Goal: Transaction & Acquisition: Purchase product/service

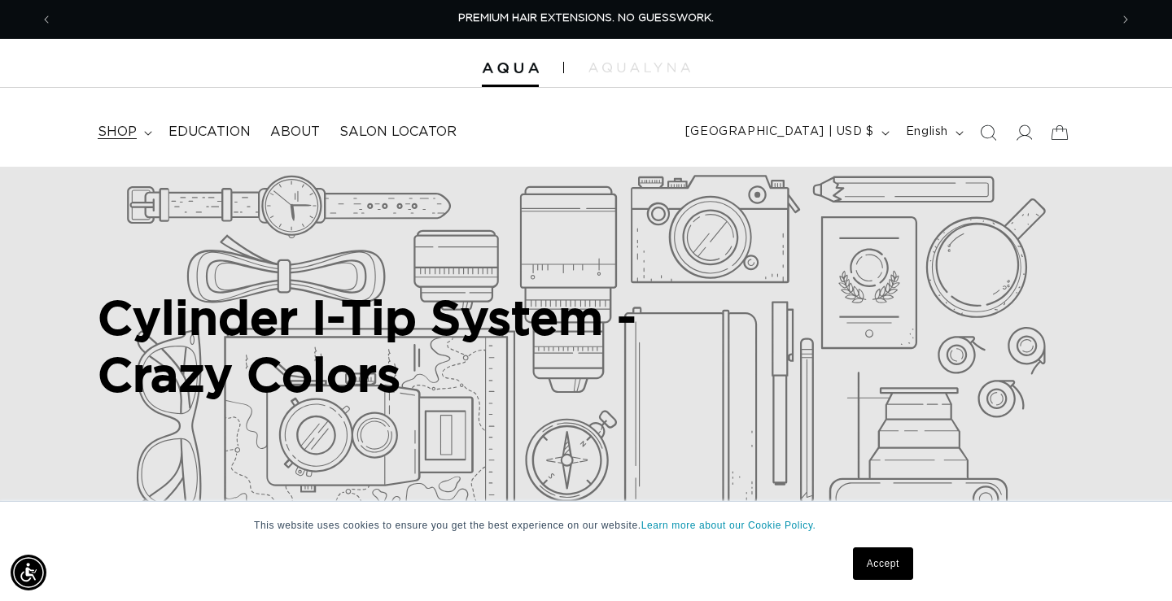
click at [145, 121] on summary "shop" at bounding box center [123, 132] width 71 height 37
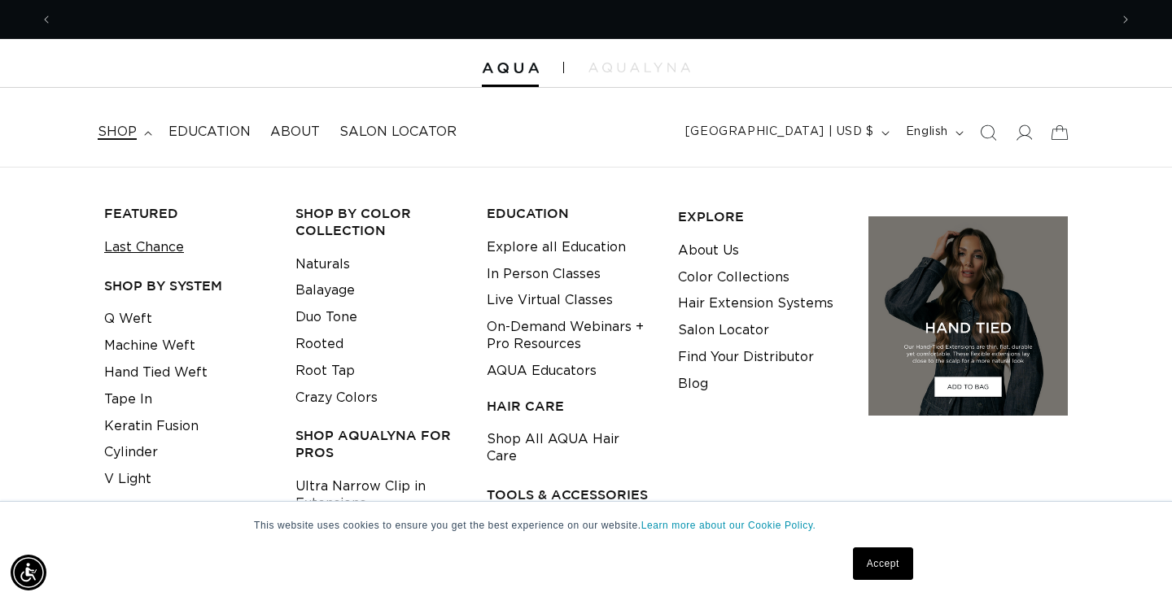
scroll to position [0, 1056]
click at [163, 244] on link "Last Chance" at bounding box center [144, 247] width 80 height 27
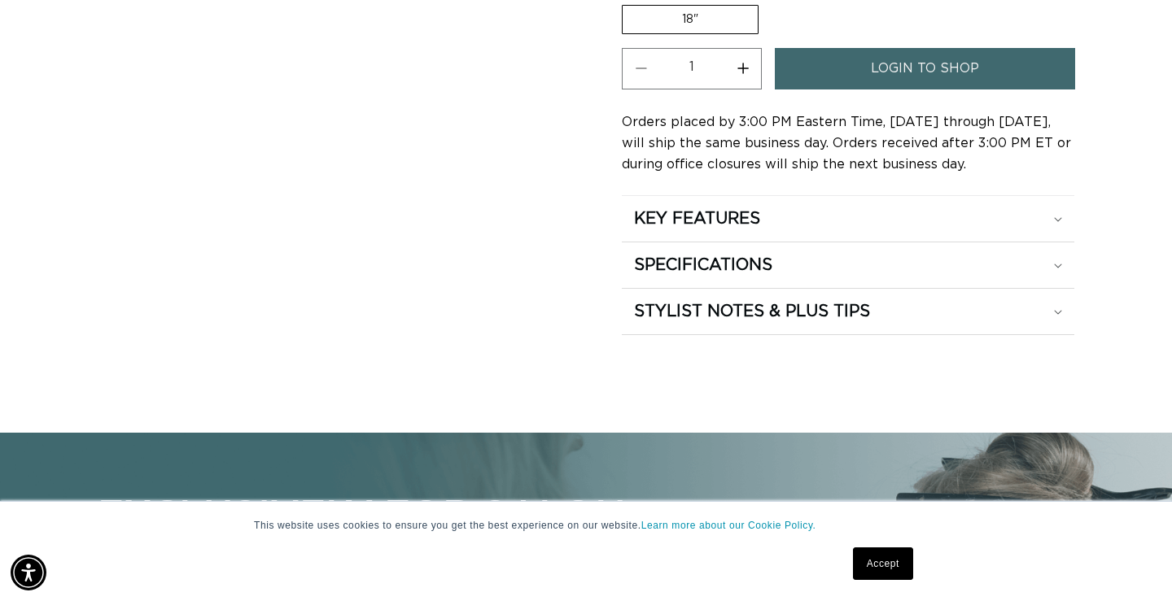
scroll to position [657, 0]
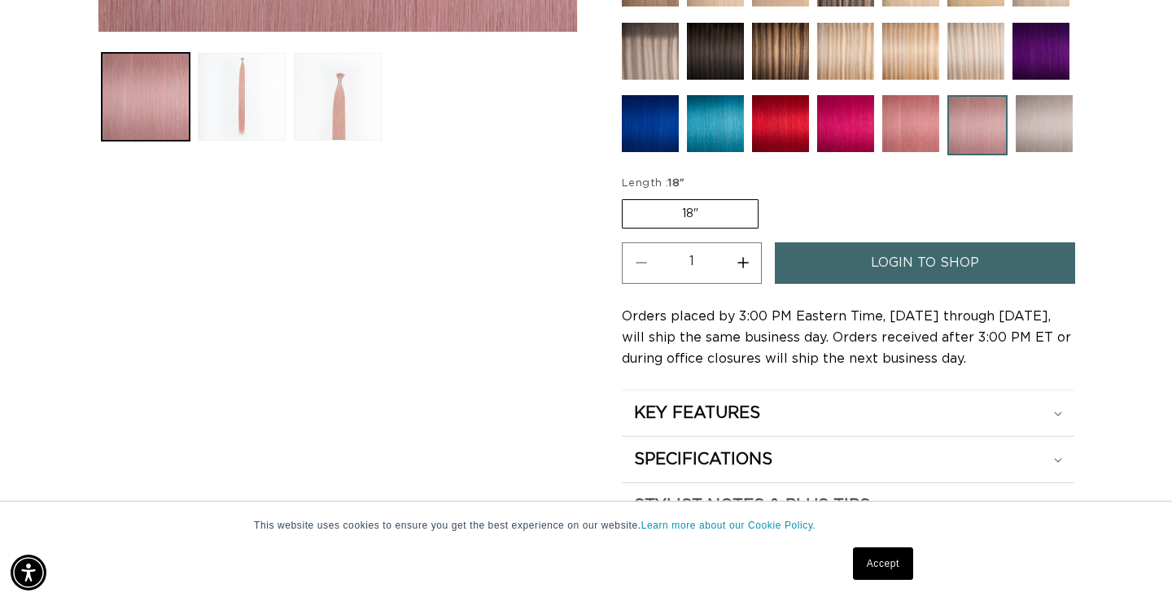
click at [822, 265] on link "login to shop" at bounding box center [925, 264] width 300 height 42
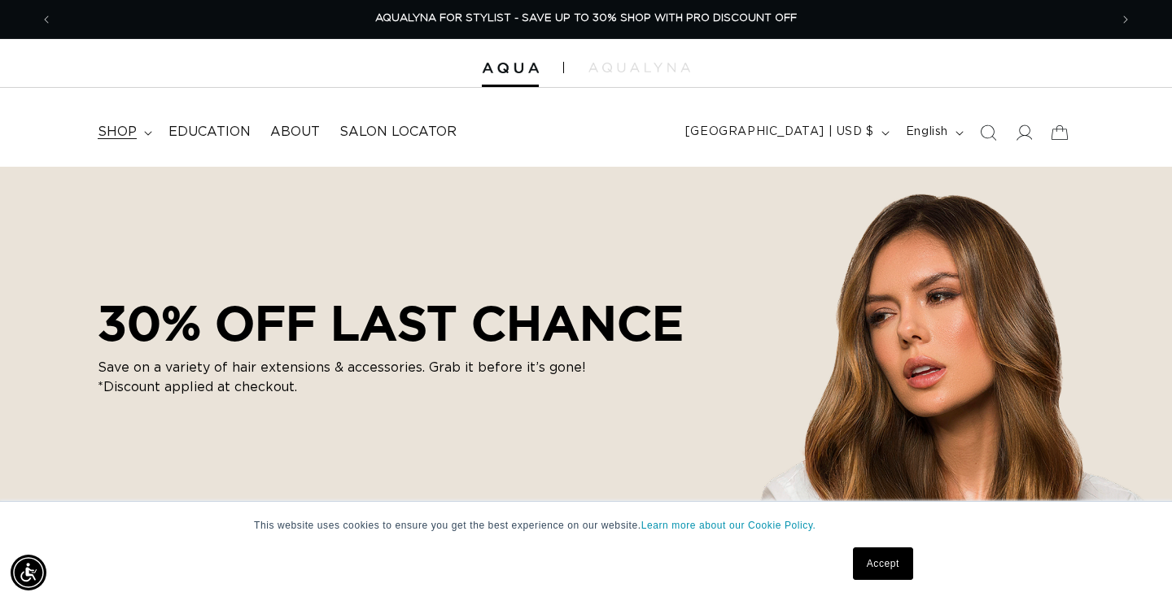
click at [129, 133] on span "shop" at bounding box center [117, 132] width 39 height 17
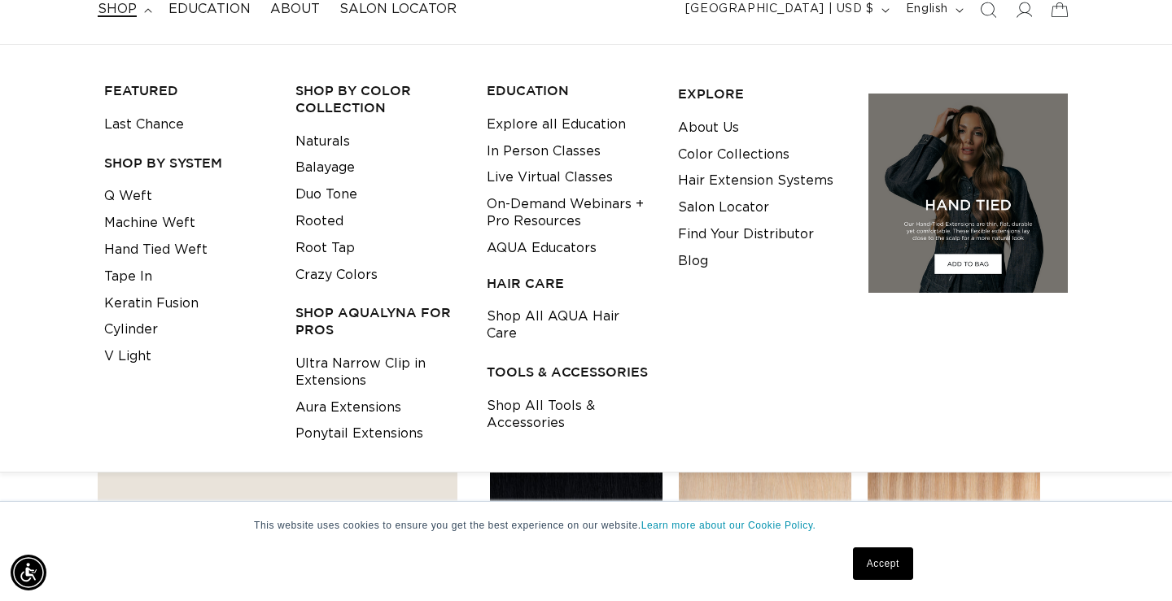
scroll to position [122, 0]
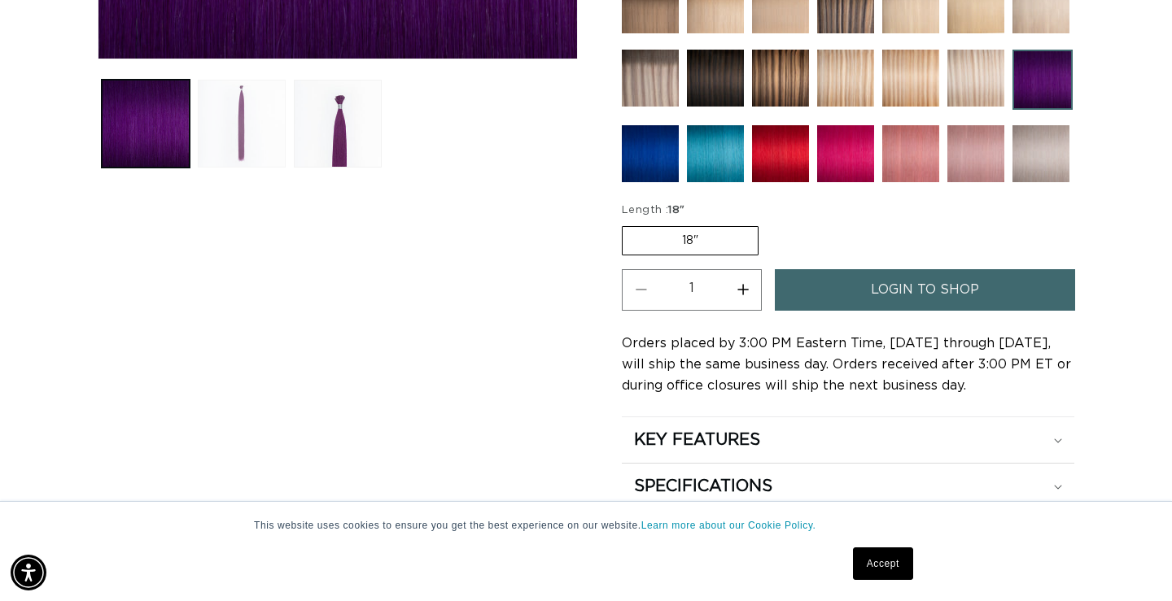
click at [255, 119] on button "Load image 2 in gallery view" at bounding box center [242, 124] width 88 height 88
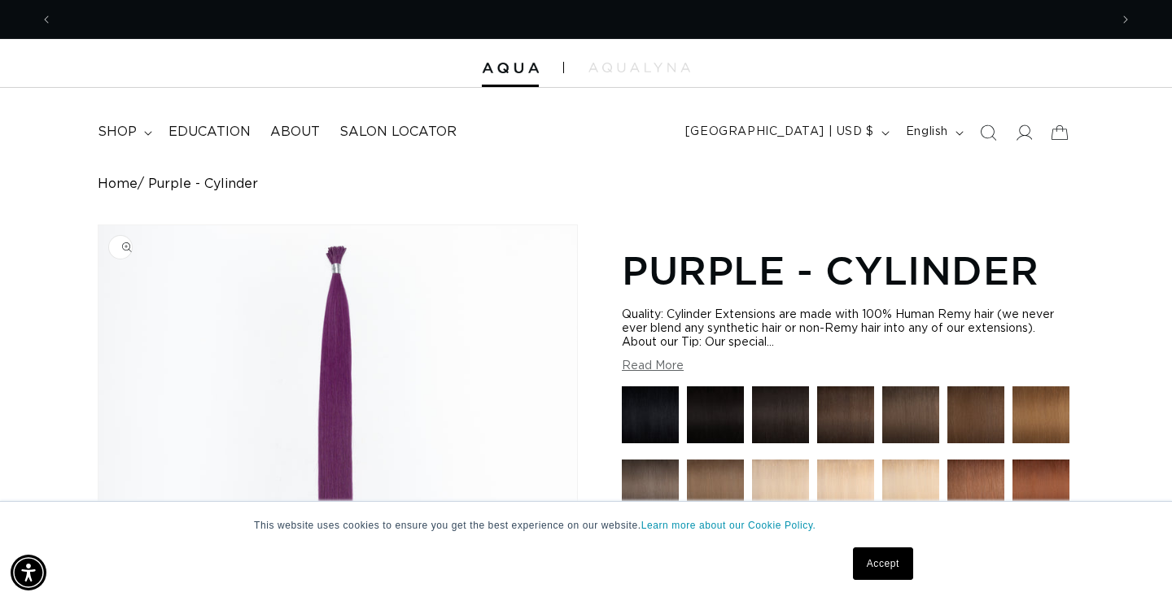
scroll to position [0, 1056]
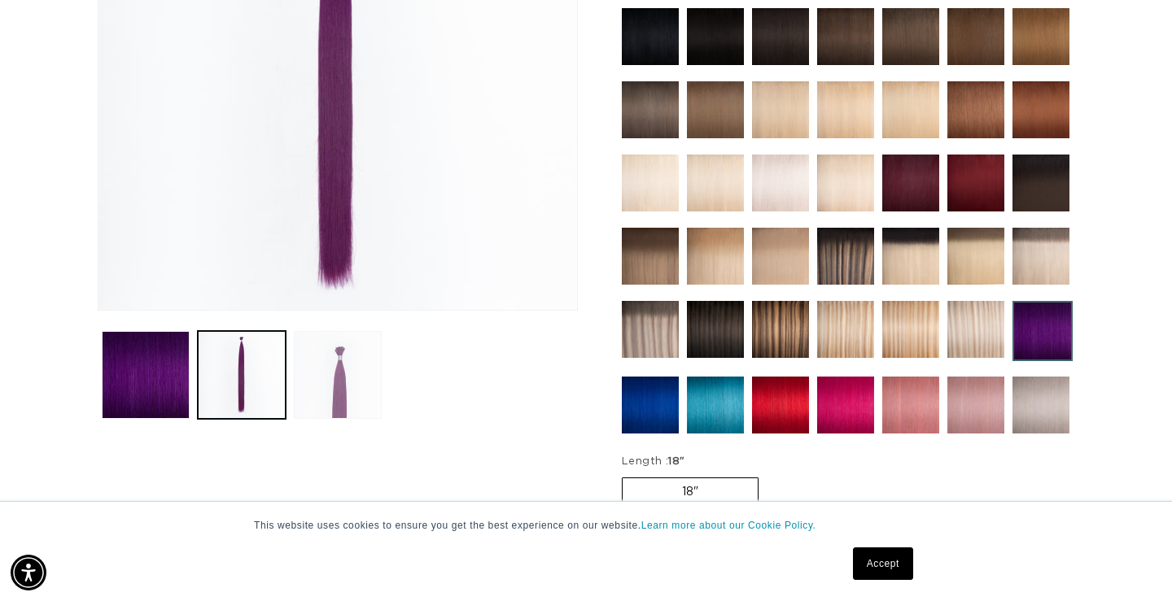
click at [333, 388] on button "Load image 3 in gallery view" at bounding box center [338, 375] width 88 height 88
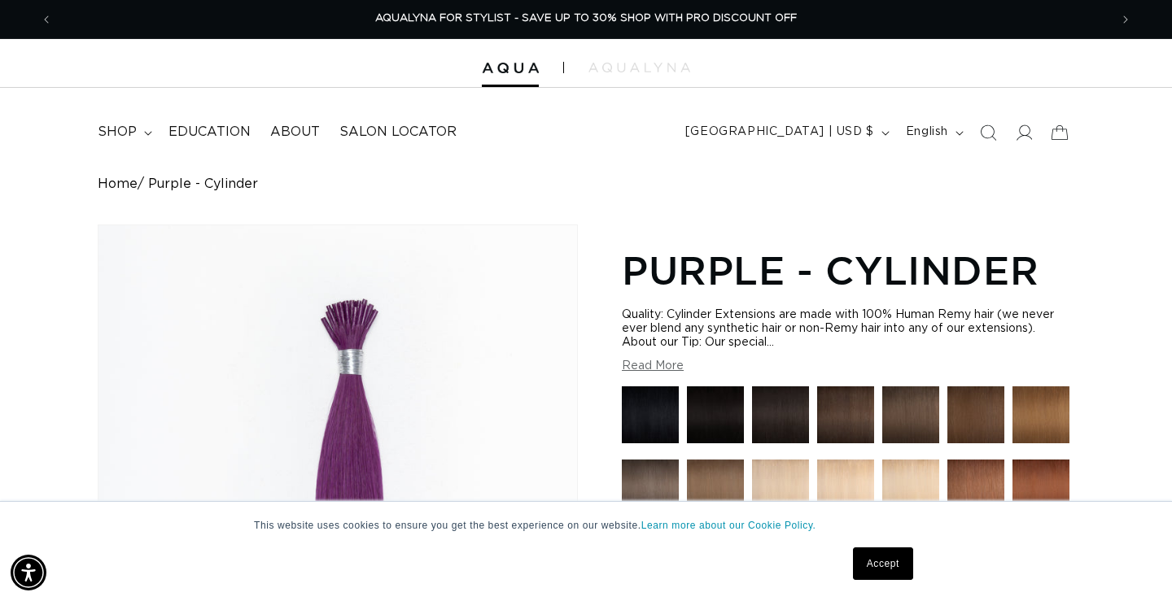
scroll to position [0, 0]
click at [129, 127] on span "shop" at bounding box center [117, 132] width 39 height 17
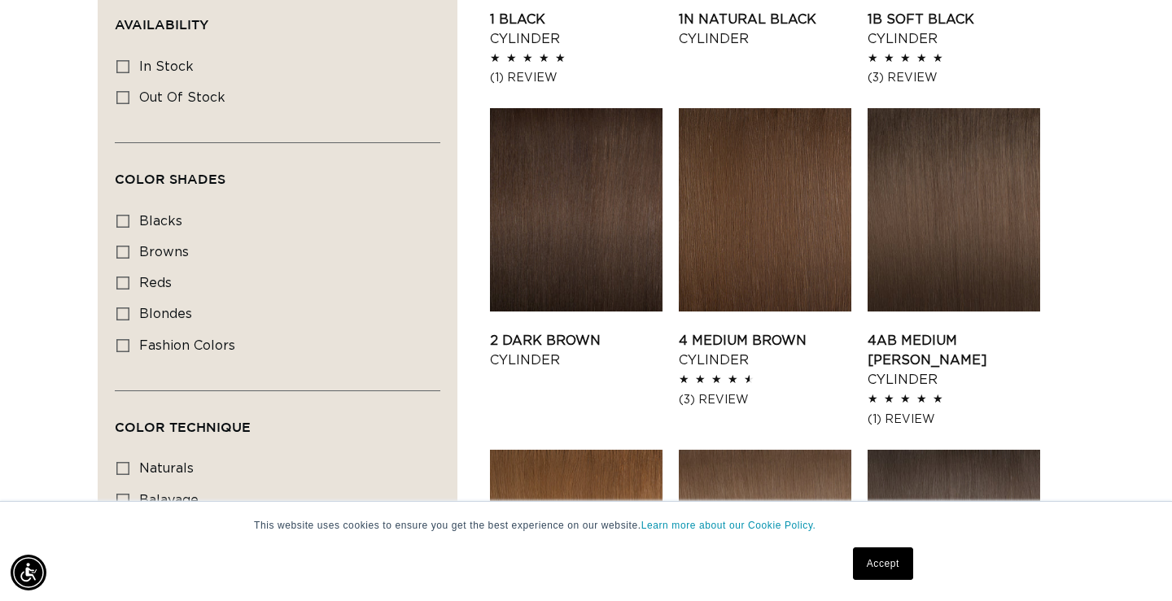
scroll to position [579, 0]
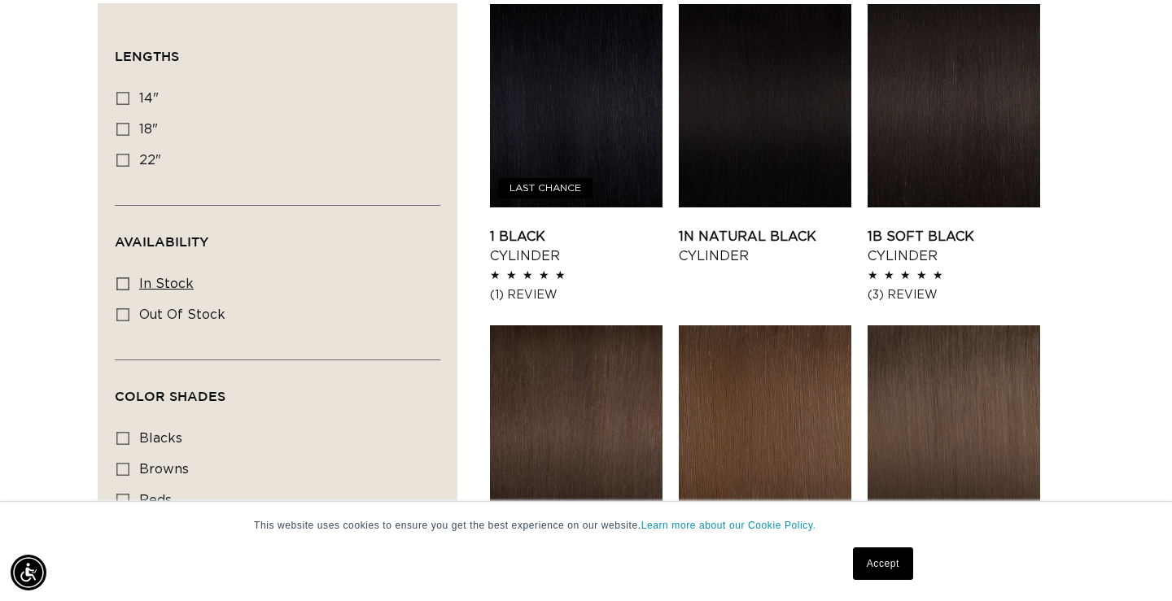
click at [126, 282] on icon at bounding box center [122, 284] width 13 height 13
click at [126, 282] on input "In stock In stock (41 products)" at bounding box center [122, 284] width 13 height 13
checkbox input "true"
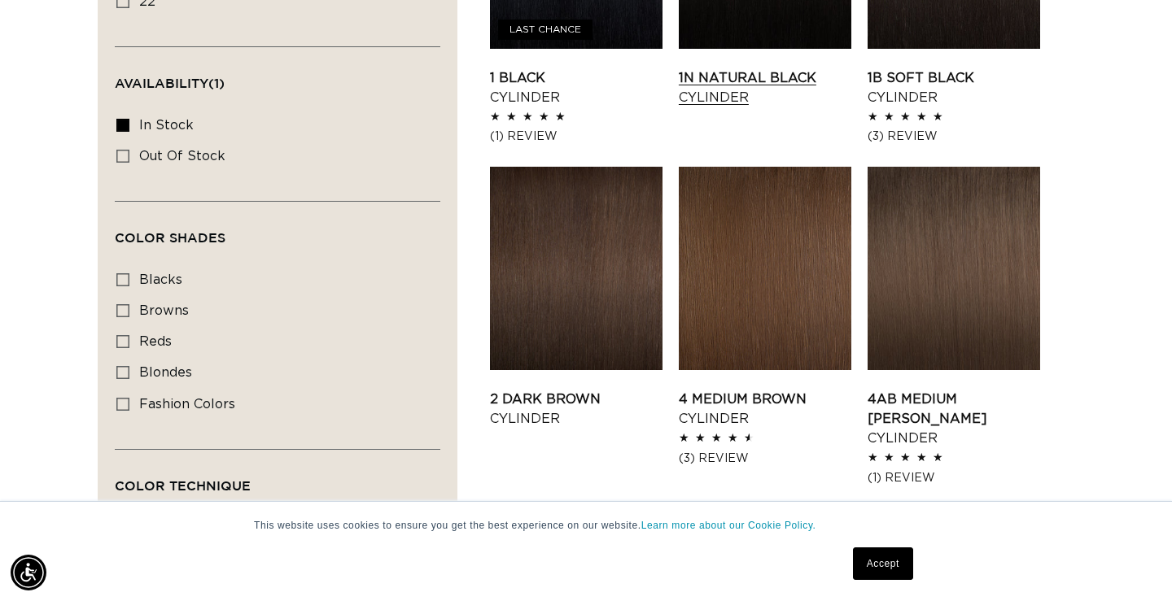
scroll to position [1028, 0]
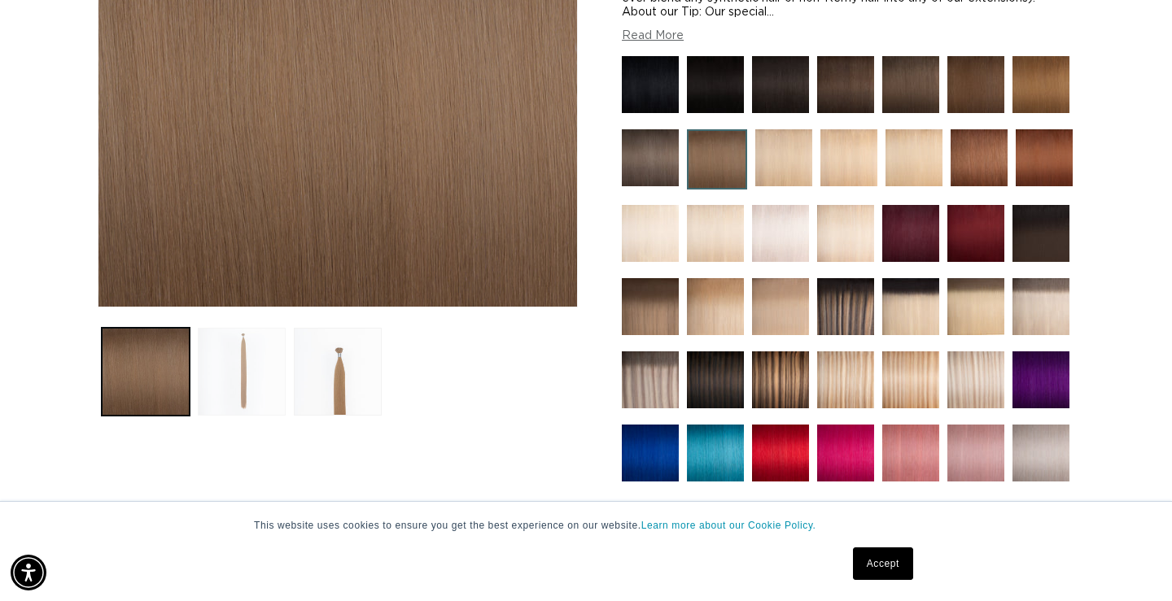
click at [271, 367] on button "Load image 2 in gallery view" at bounding box center [242, 372] width 88 height 88
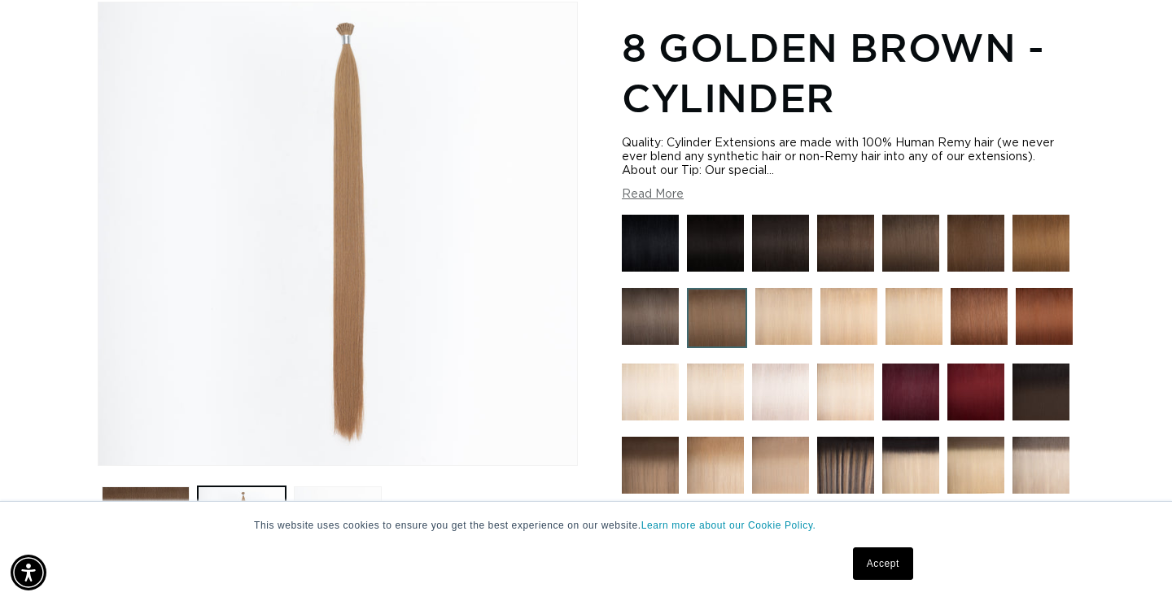
scroll to position [0, 1056]
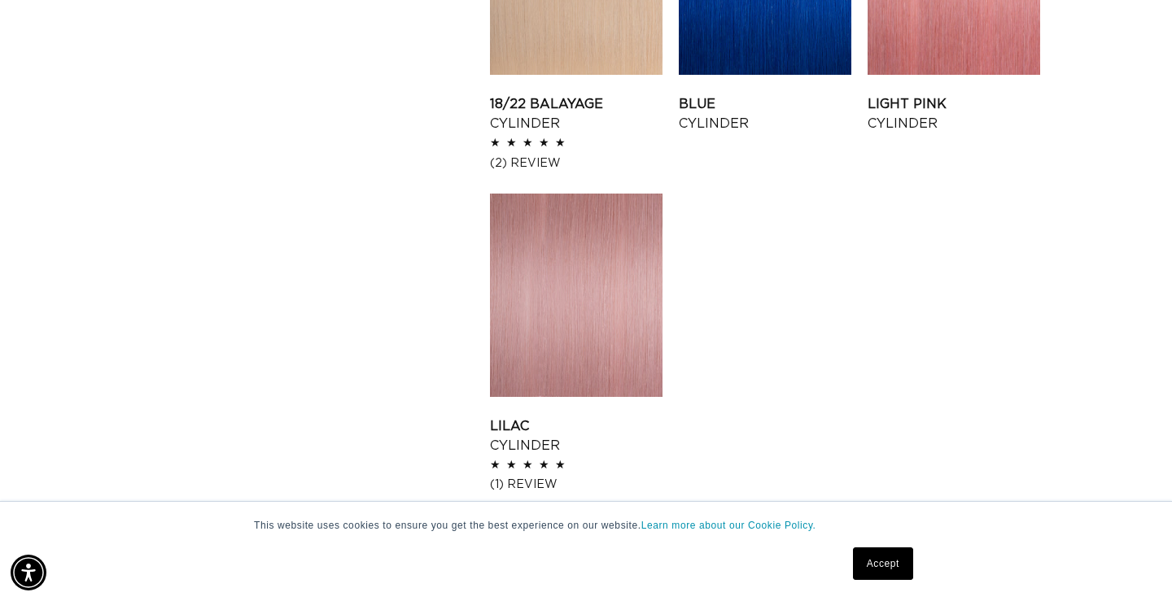
scroll to position [2210, 0]
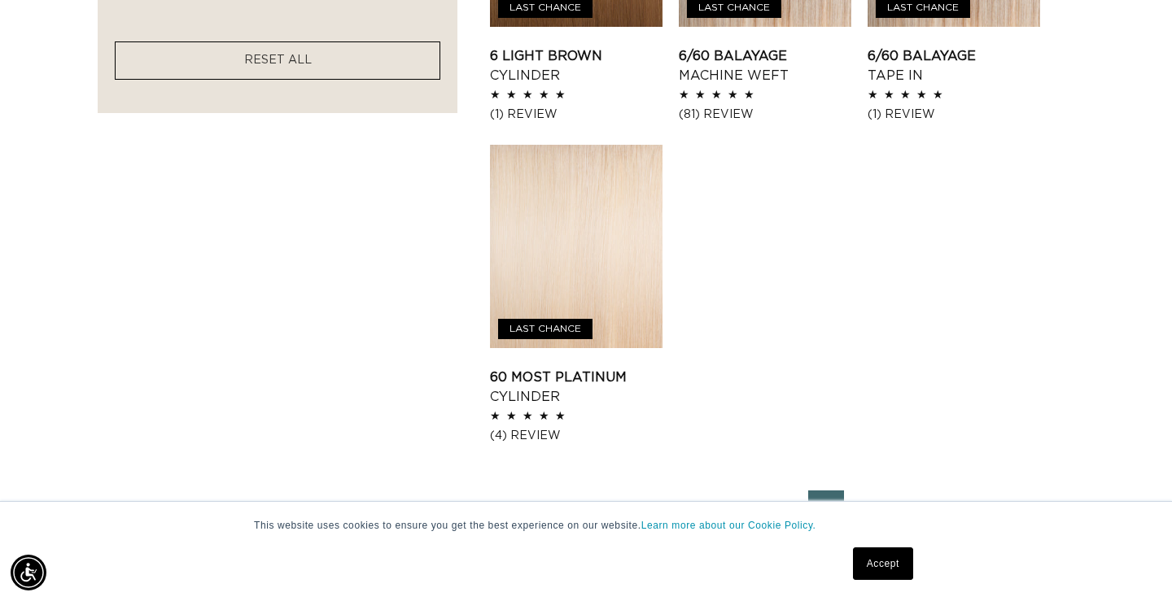
scroll to position [1938, 0]
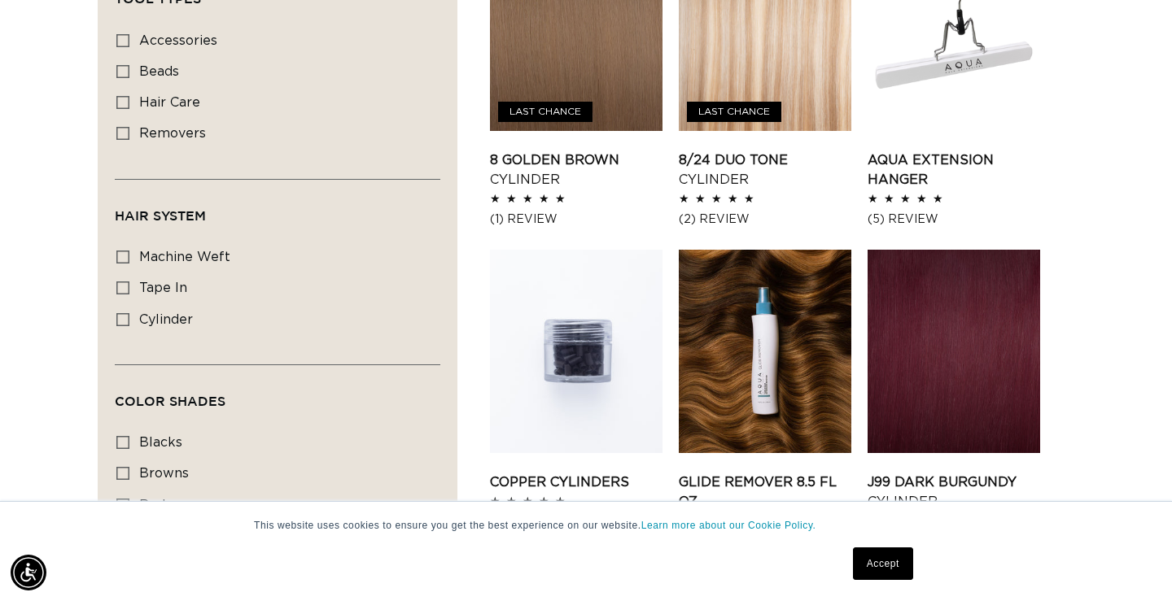
scroll to position [980, 0]
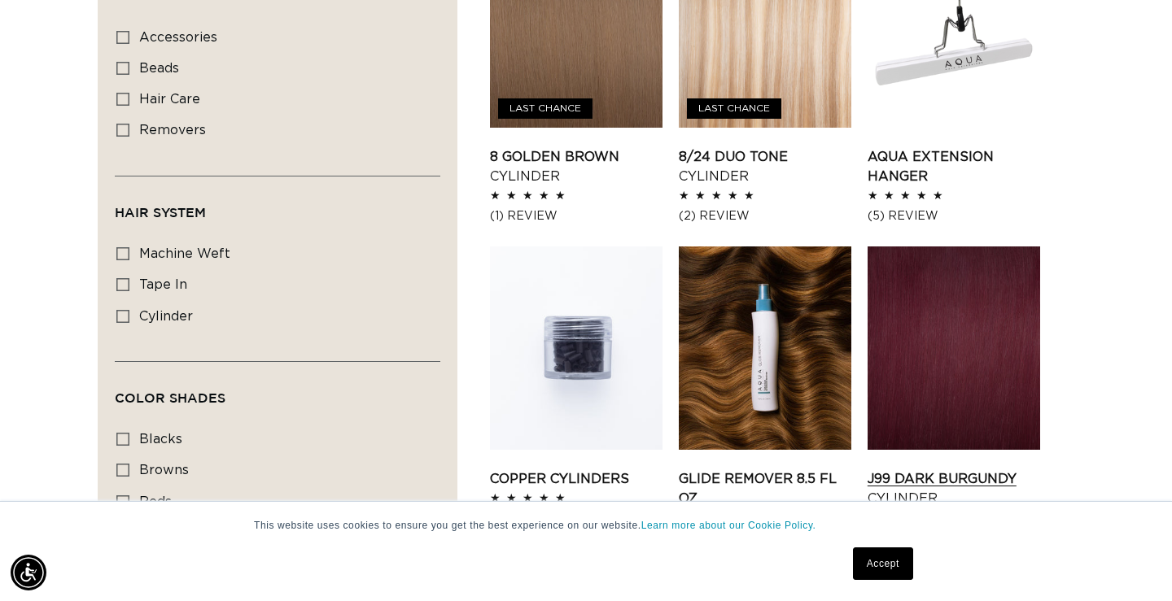
click at [981, 470] on link "J99 Dark Burgundy Cylinder" at bounding box center [954, 489] width 173 height 39
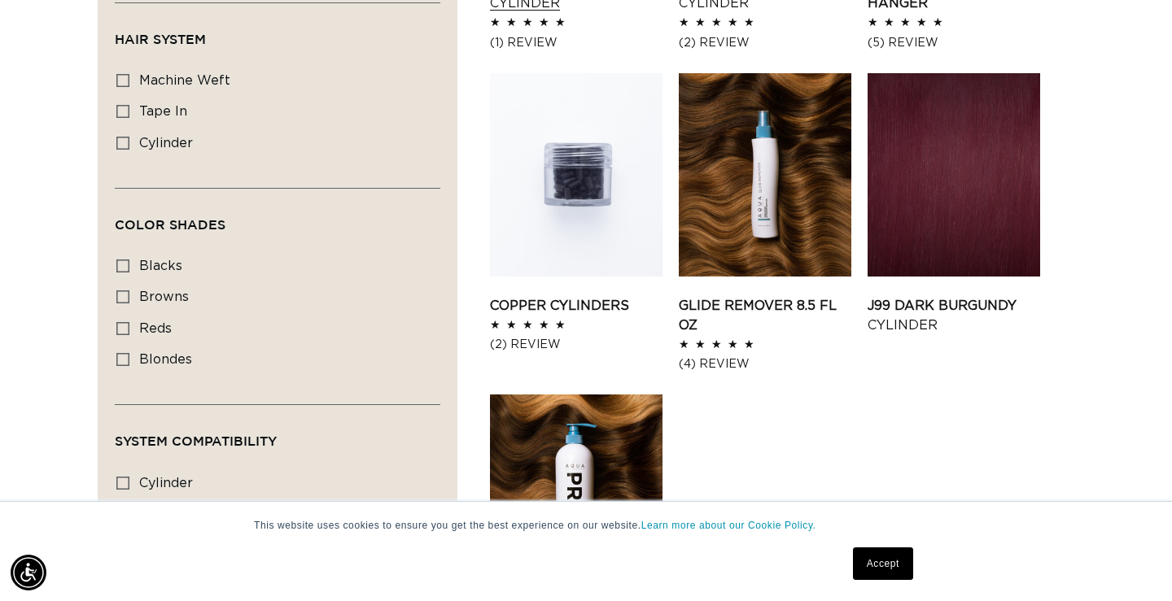
scroll to position [0, 2113]
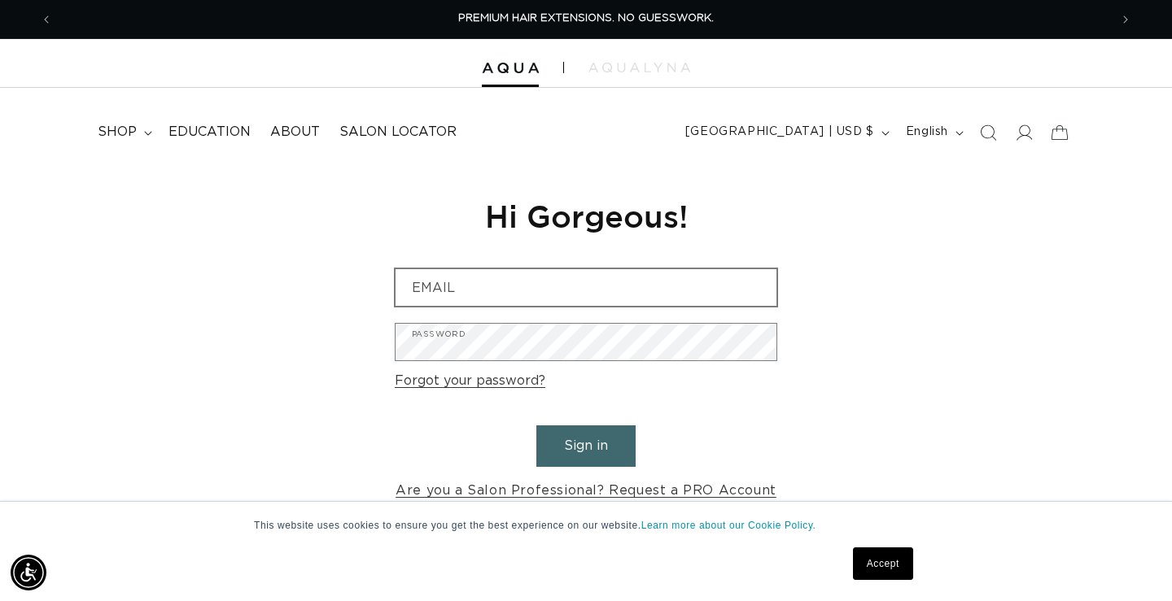
scroll to position [94, 0]
